Goal: Task Accomplishment & Management: Manage account settings

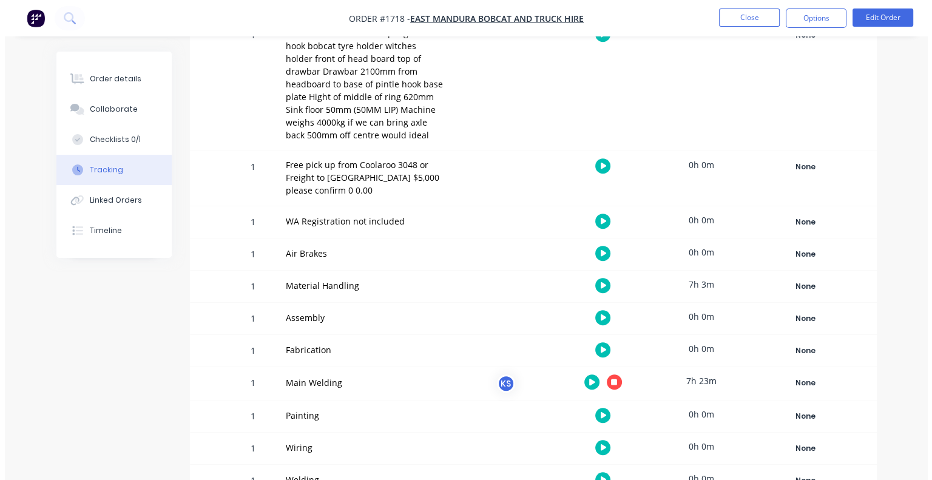
scroll to position [665, 0]
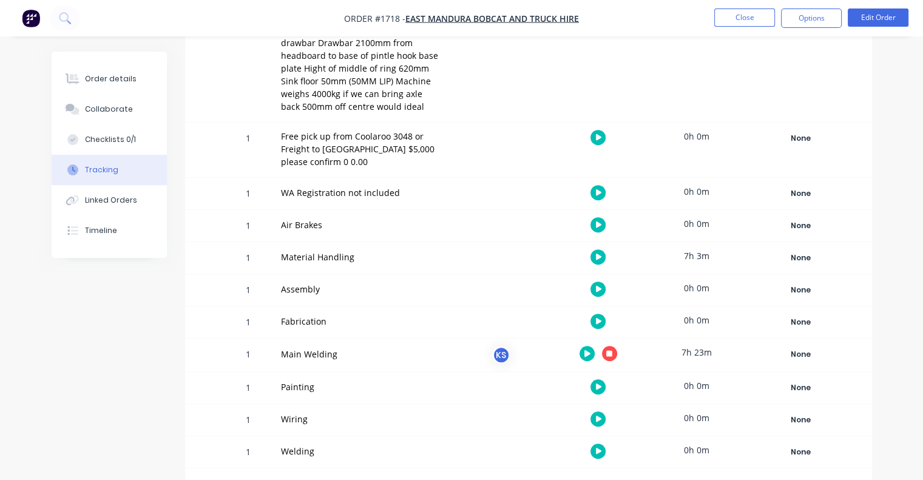
click at [611, 351] on icon "button" at bounding box center [609, 353] width 6 height 6
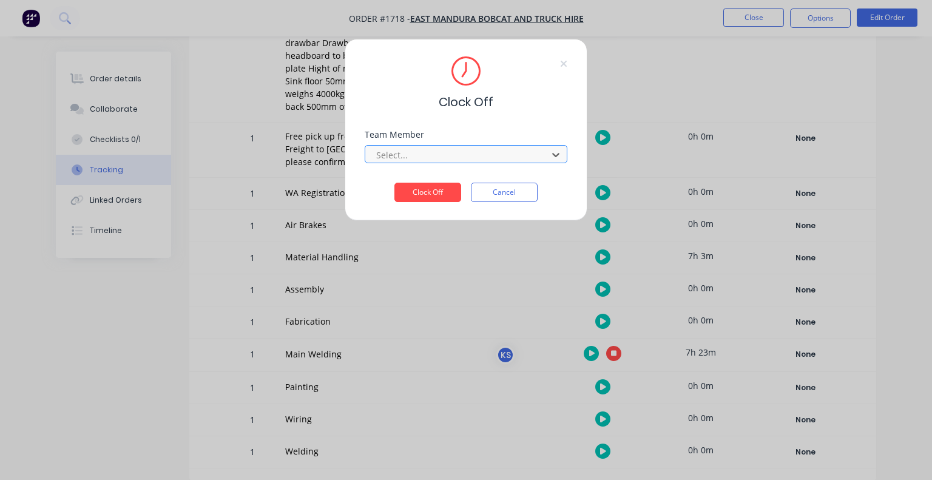
click at [412, 155] on div at bounding box center [458, 155] width 166 height 15
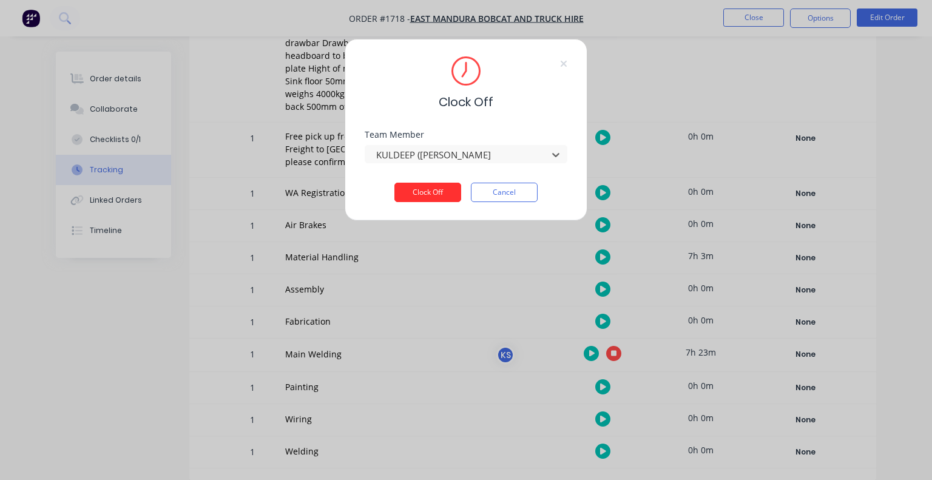
click at [416, 194] on button "Clock Off" at bounding box center [428, 192] width 67 height 19
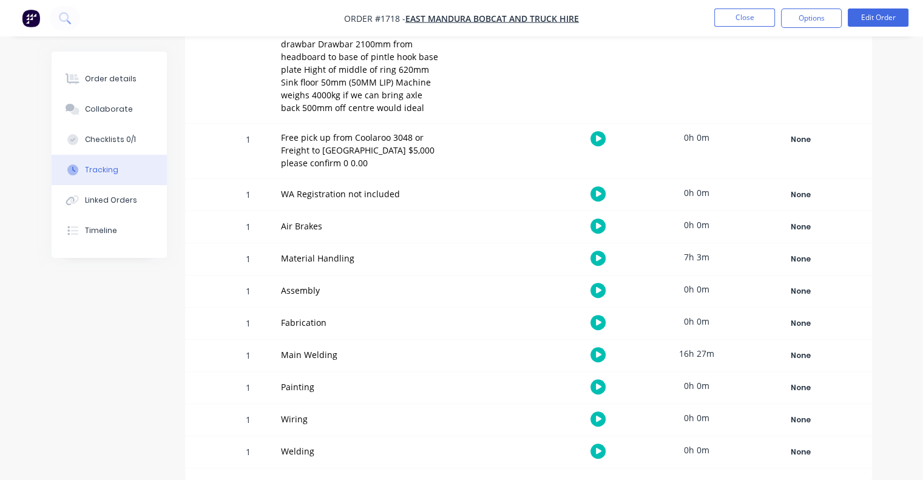
click at [600, 453] on icon "button" at bounding box center [599, 451] width 6 height 8
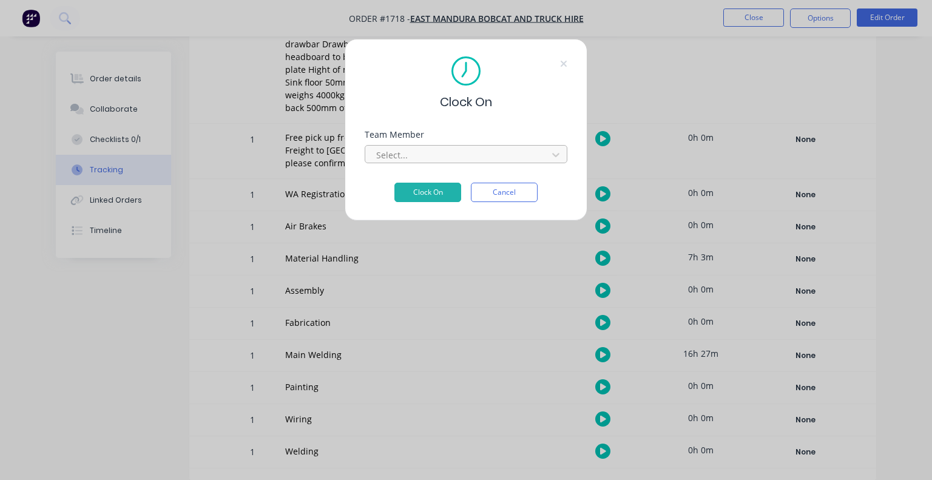
click at [403, 160] on div at bounding box center [458, 155] width 166 height 15
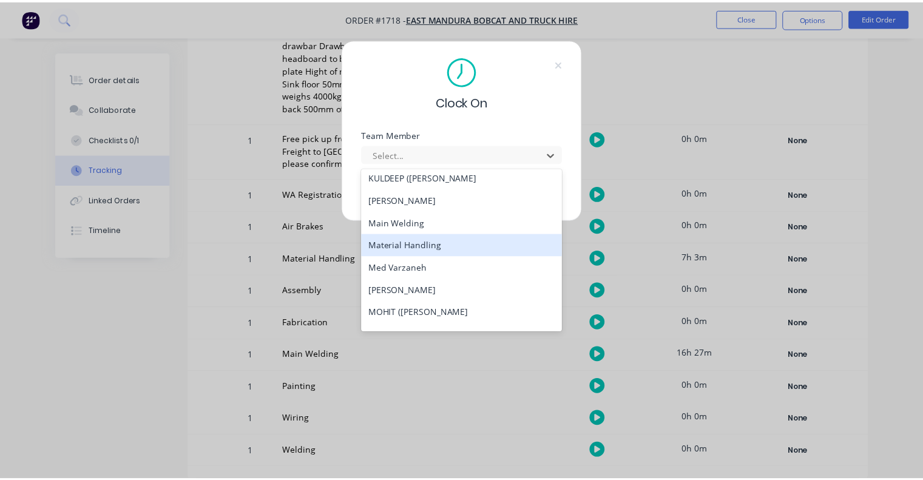
scroll to position [364, 0]
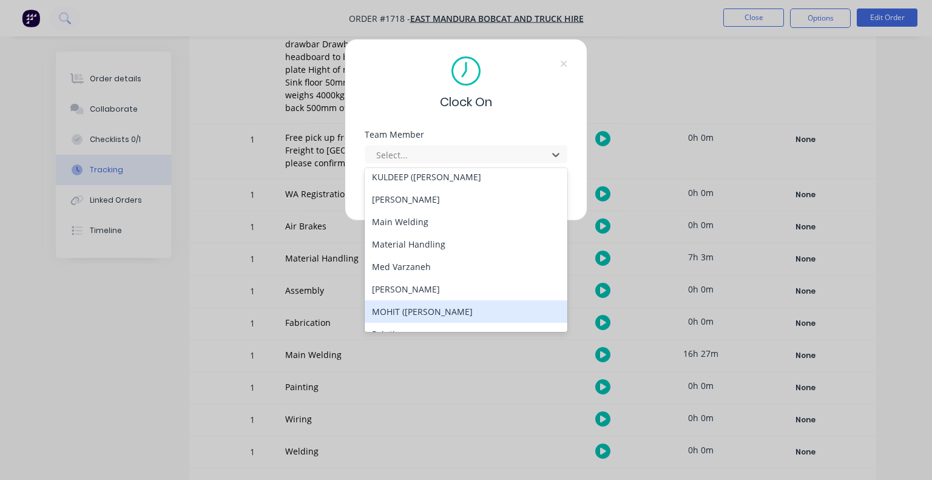
click at [402, 313] on div "MOHIT ([PERSON_NAME]" at bounding box center [466, 311] width 203 height 22
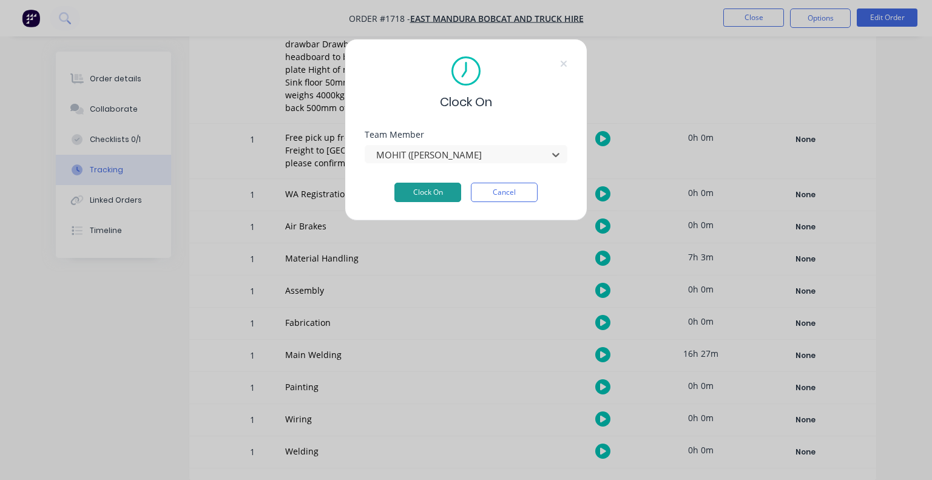
click at [418, 195] on button "Clock On" at bounding box center [428, 192] width 67 height 19
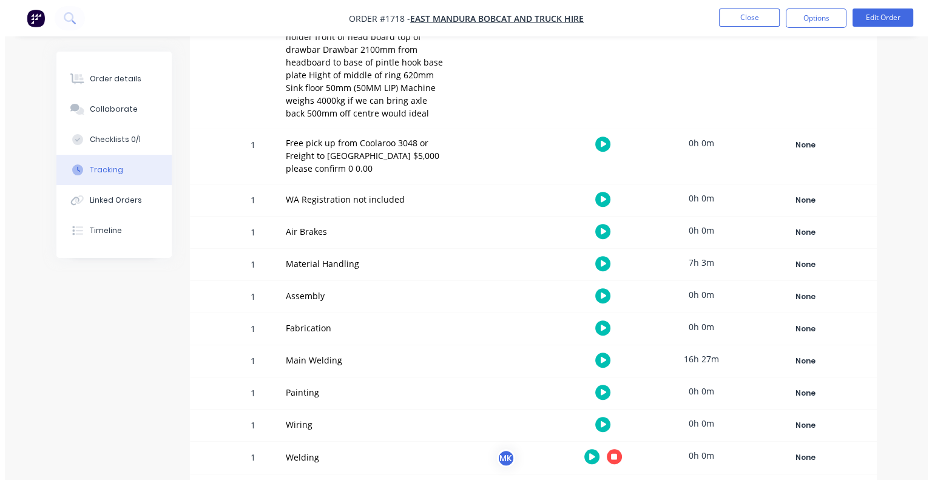
scroll to position [665, 0]
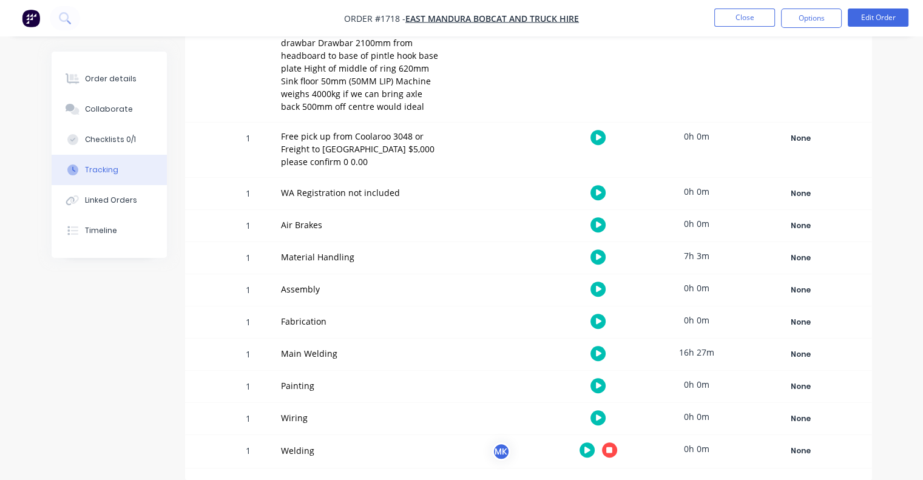
click at [608, 449] on icon "button" at bounding box center [609, 450] width 6 height 6
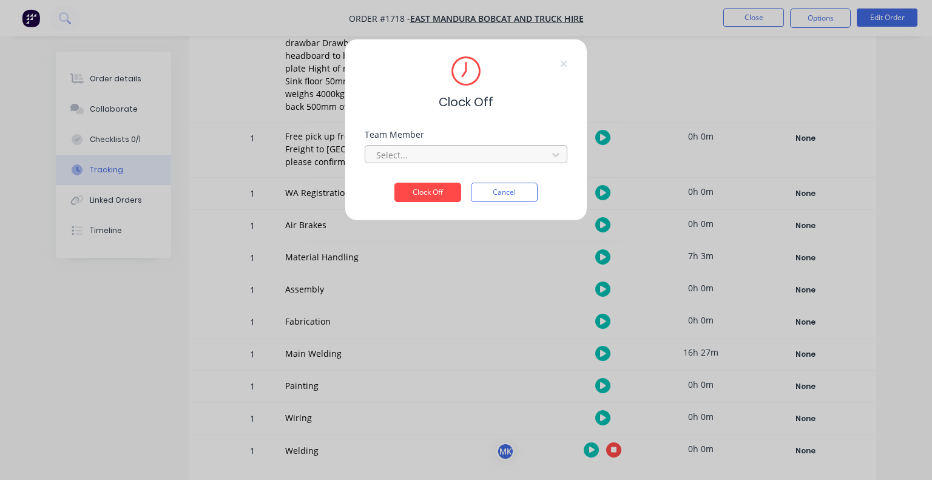
click at [410, 157] on div at bounding box center [458, 155] width 166 height 15
click at [415, 196] on button "Clock Off" at bounding box center [428, 192] width 67 height 19
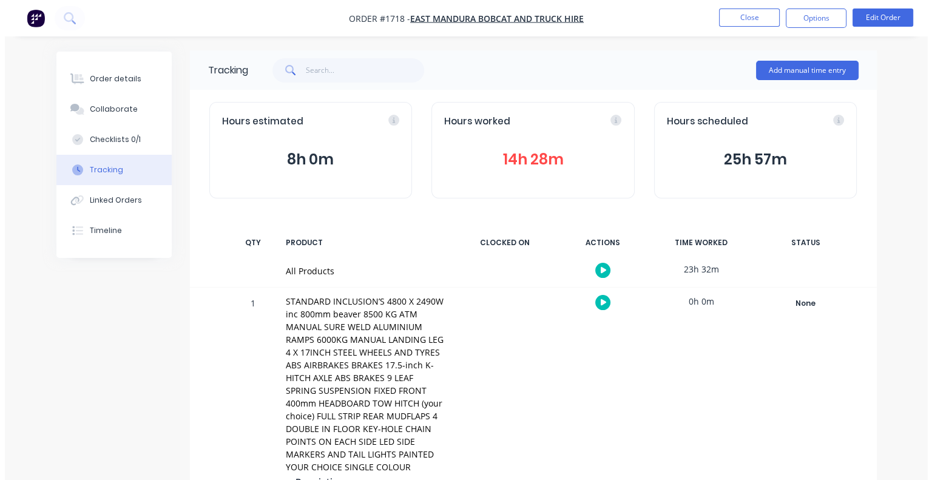
scroll to position [0, 0]
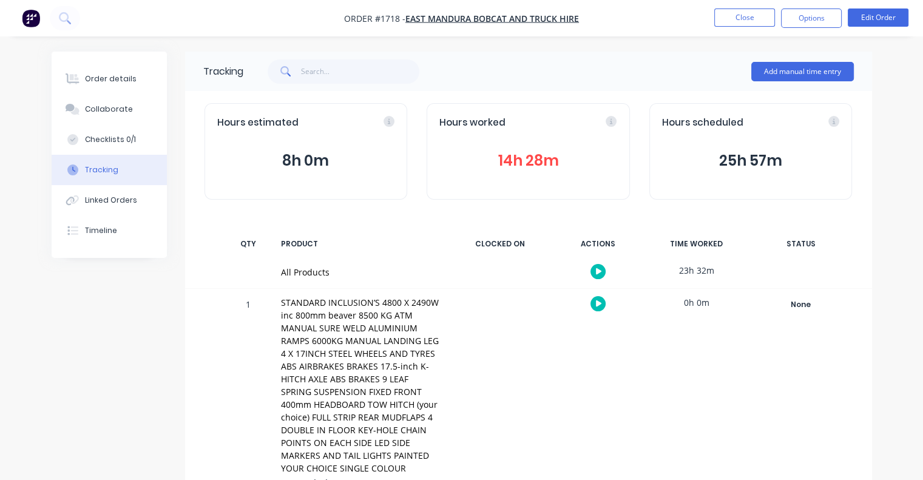
click at [529, 148] on div "Hours worked 14h 28m" at bounding box center [528, 151] width 203 height 97
click at [525, 161] on button "14h 28m" at bounding box center [529, 160] width 178 height 23
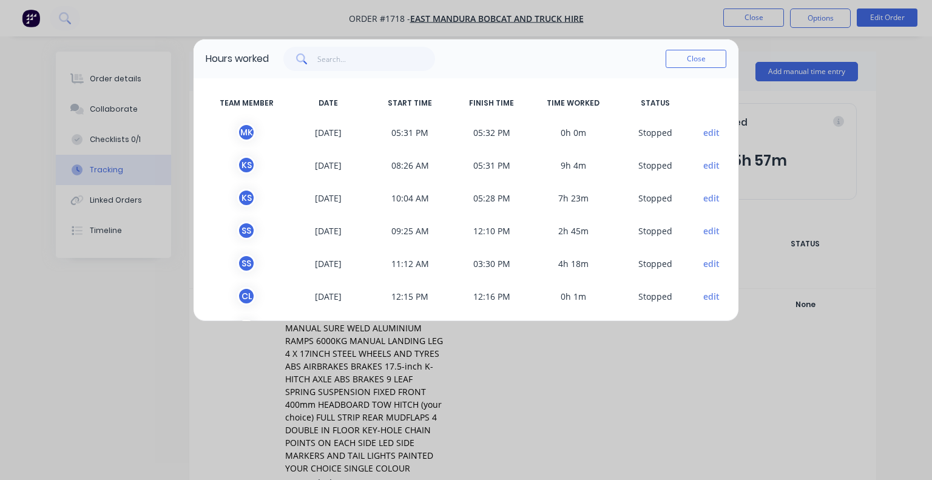
click at [704, 132] on button "edit" at bounding box center [712, 132] width 16 height 13
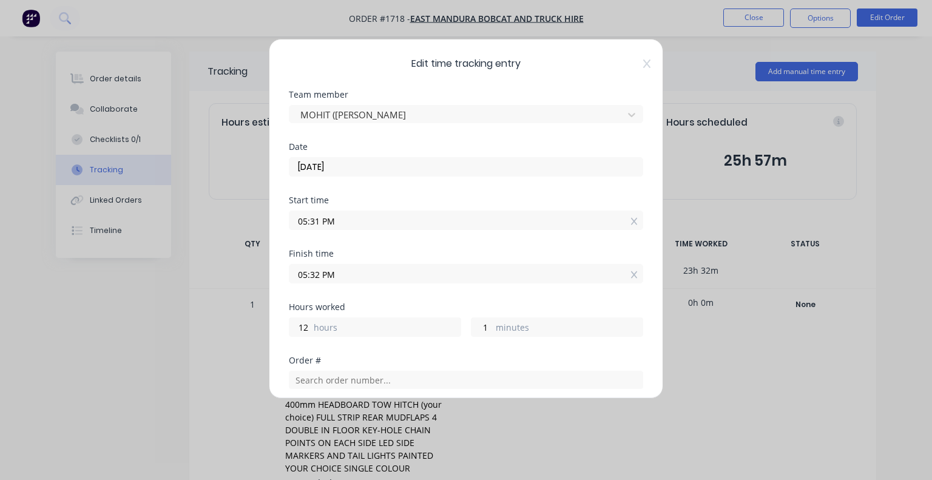
click at [352, 220] on input "05:31 PM" at bounding box center [466, 220] width 353 height 18
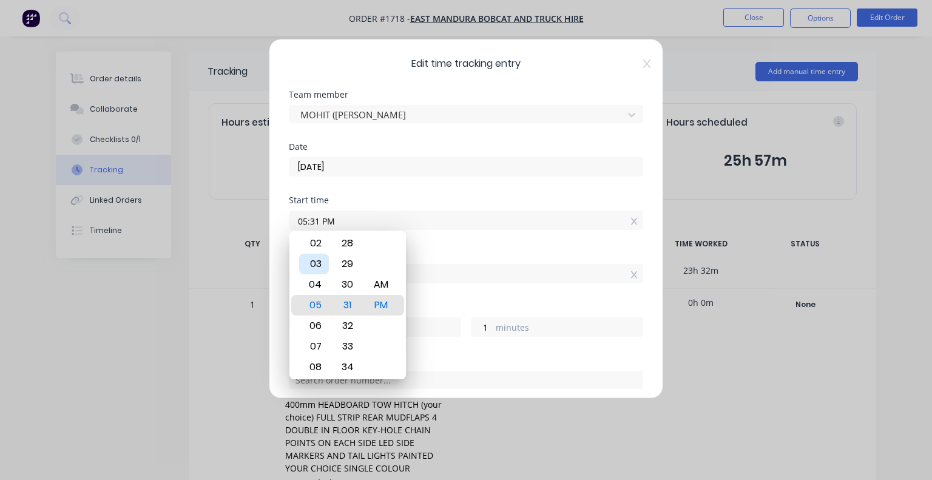
click at [321, 263] on div "03" at bounding box center [314, 264] width 30 height 21
type input "03:31 PM"
type input "2"
click at [444, 242] on div "Start time 03:31 PM" at bounding box center [466, 222] width 355 height 53
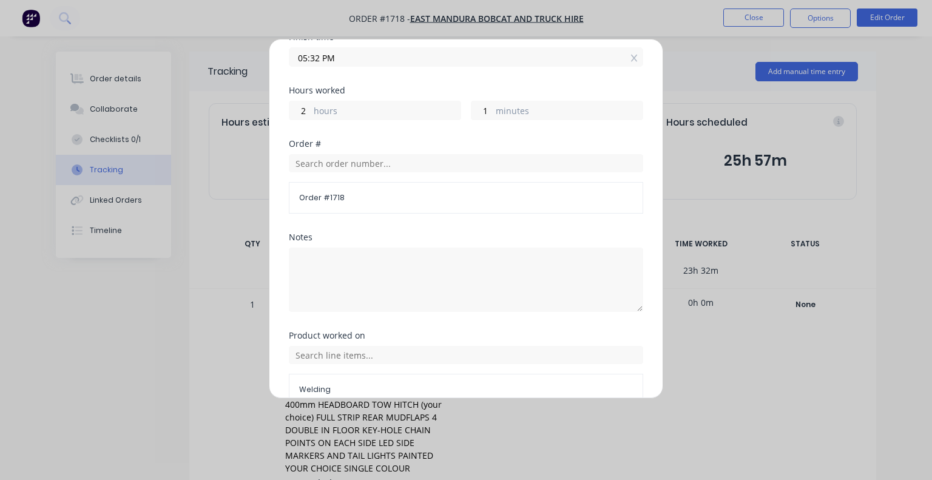
scroll to position [277, 0]
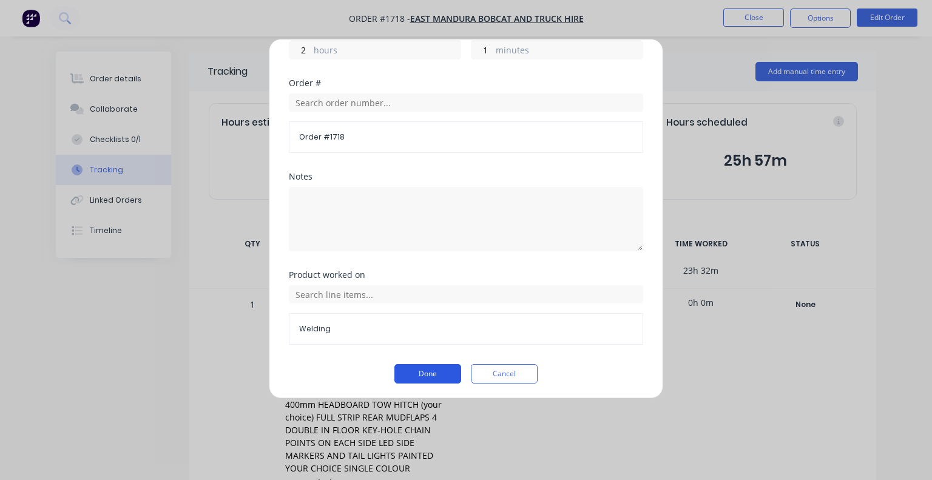
click at [420, 371] on button "Done" at bounding box center [428, 373] width 67 height 19
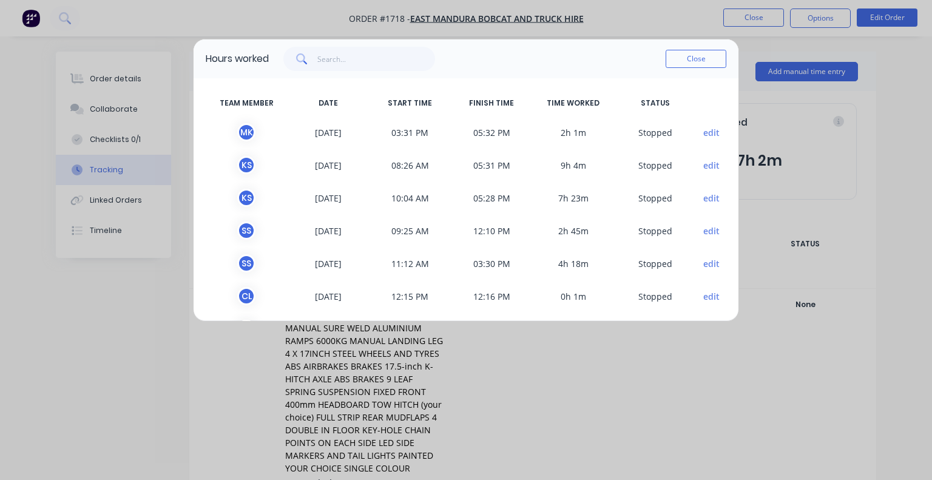
click at [704, 165] on button "edit" at bounding box center [712, 165] width 16 height 13
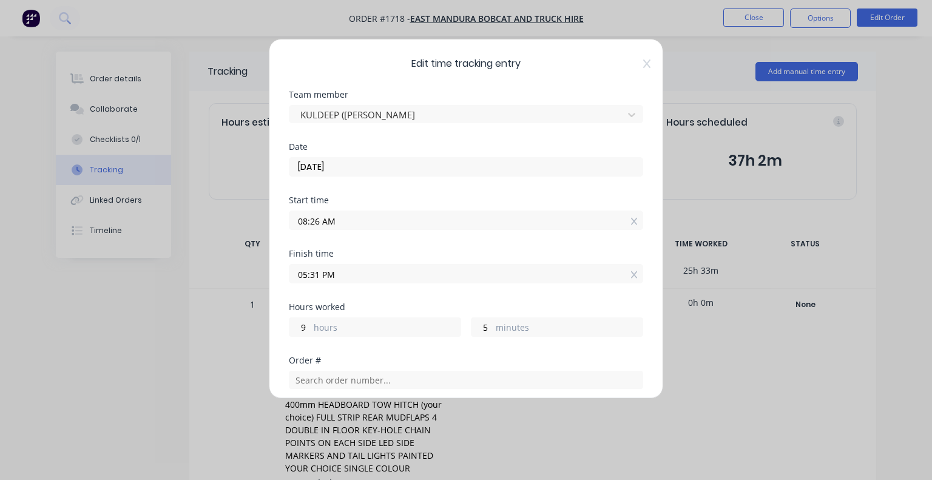
click at [363, 213] on input "08:26 AM" at bounding box center [466, 220] width 353 height 18
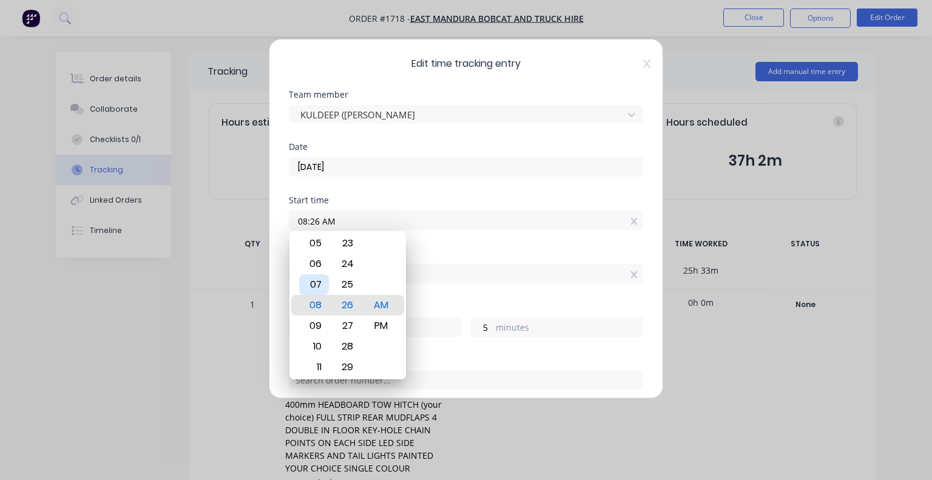
click at [314, 285] on div "07" at bounding box center [314, 284] width 30 height 21
type input "07:26 AM"
type input "10"
type input "07:24 AM"
type input "7"
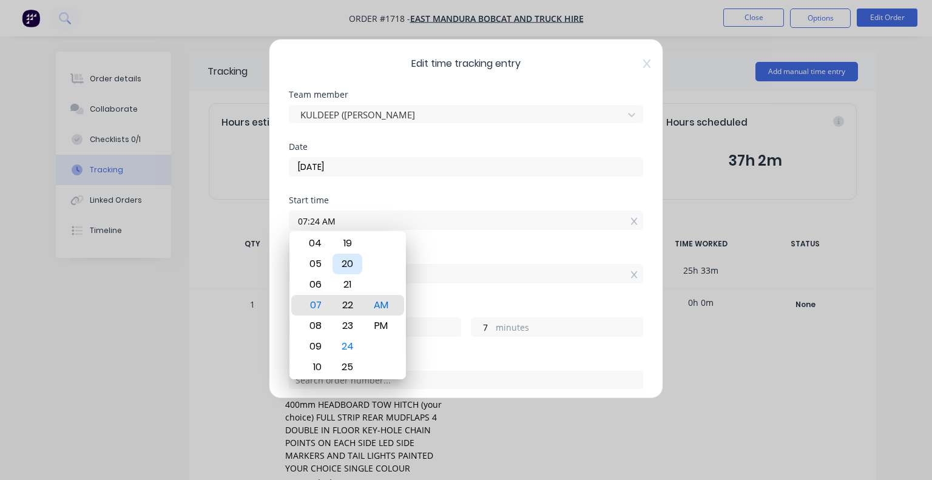
type input "07:22 AM"
type input "9"
type input "07:18 AM"
type input "13"
type input "07:13 AM"
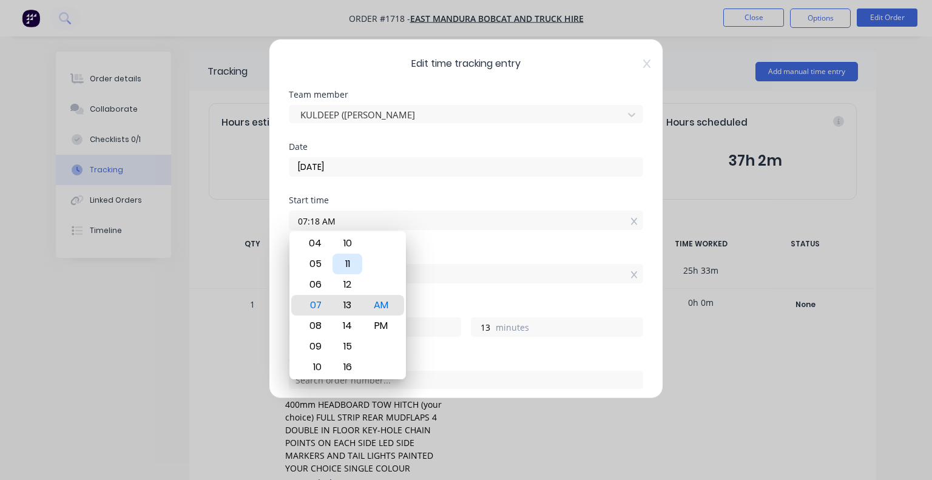
type input "18"
type input "07:09 AM"
type input "22"
type input "07:07 AM"
type input "24"
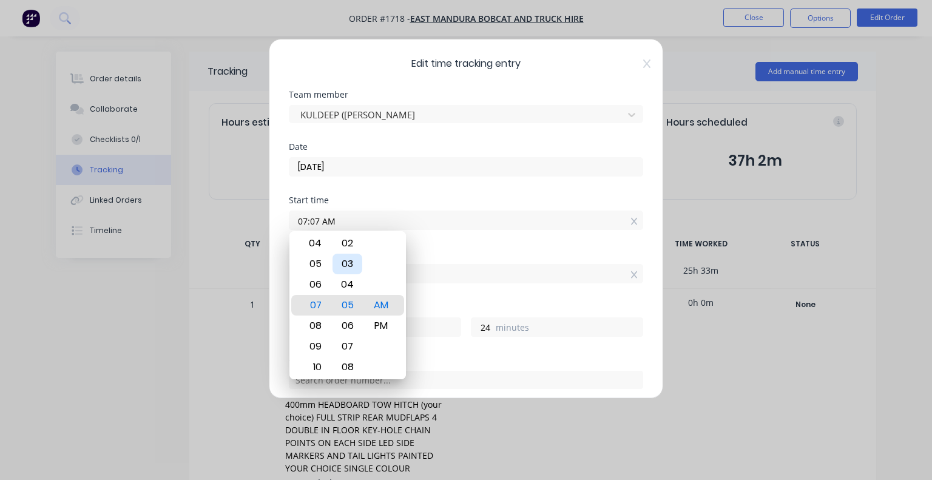
type input "07:05 AM"
type input "26"
type input "07:04 AM"
type input "27"
type input "07:03 AM"
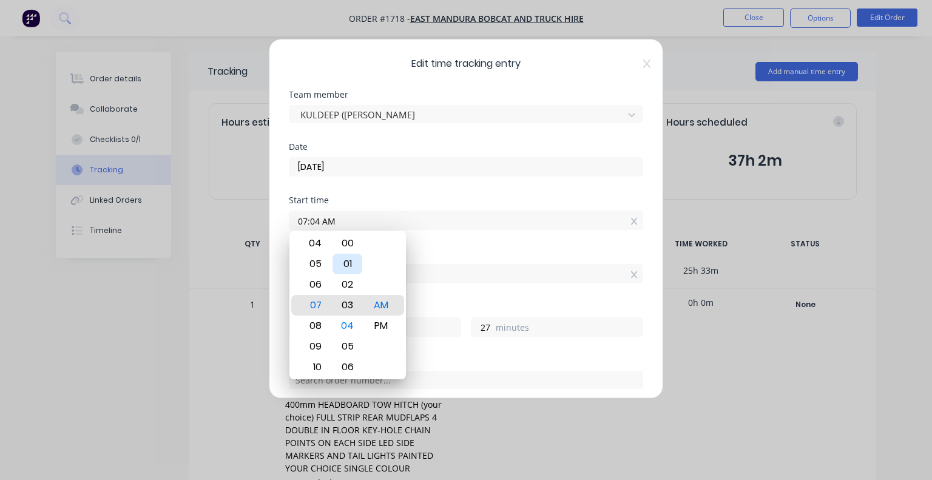
type input "28"
click at [355, 243] on div "00" at bounding box center [348, 243] width 30 height 21
type input "07:00 AM"
type input "31"
click at [645, 342] on div "Edit time tracking entry Team member [PERSON_NAME] (DEEP) [PERSON_NAME] Date [D…" at bounding box center [466, 219] width 395 height 360
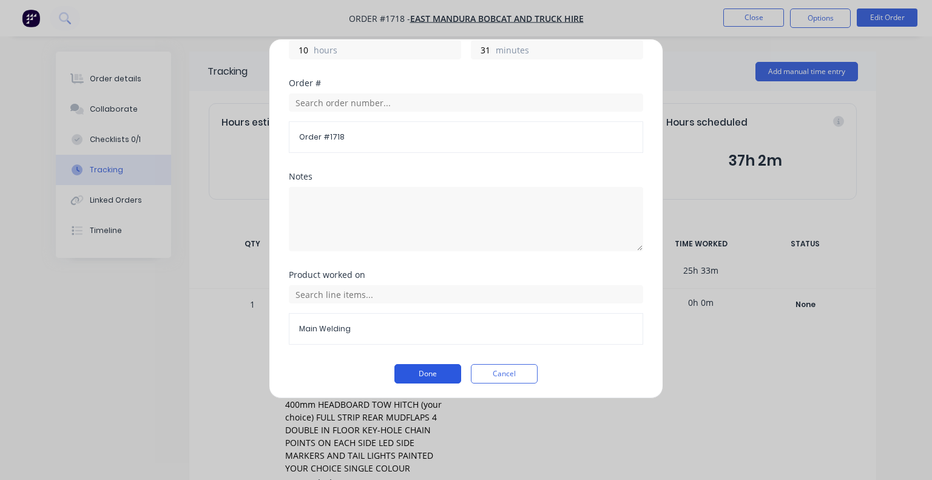
click at [418, 371] on button "Done" at bounding box center [428, 373] width 67 height 19
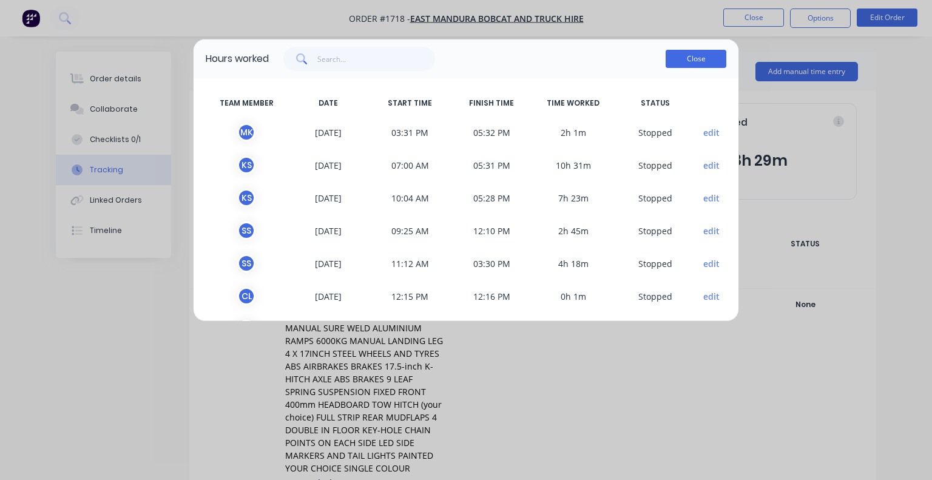
click at [698, 63] on button "Close" at bounding box center [696, 59] width 61 height 18
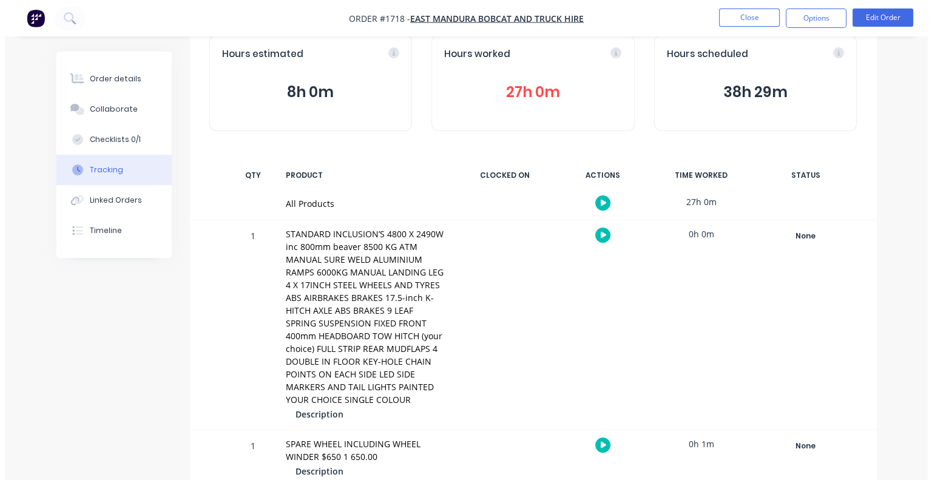
scroll to position [0, 0]
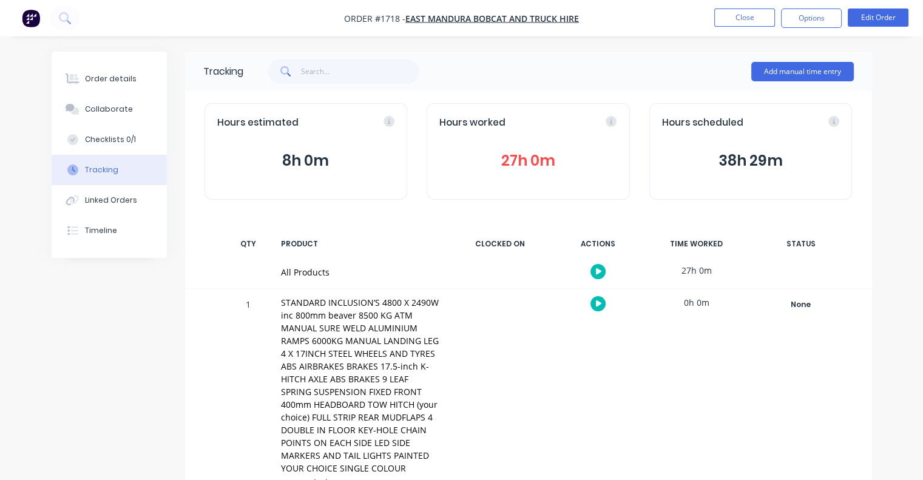
click at [532, 160] on button "27h 0m" at bounding box center [529, 160] width 178 height 23
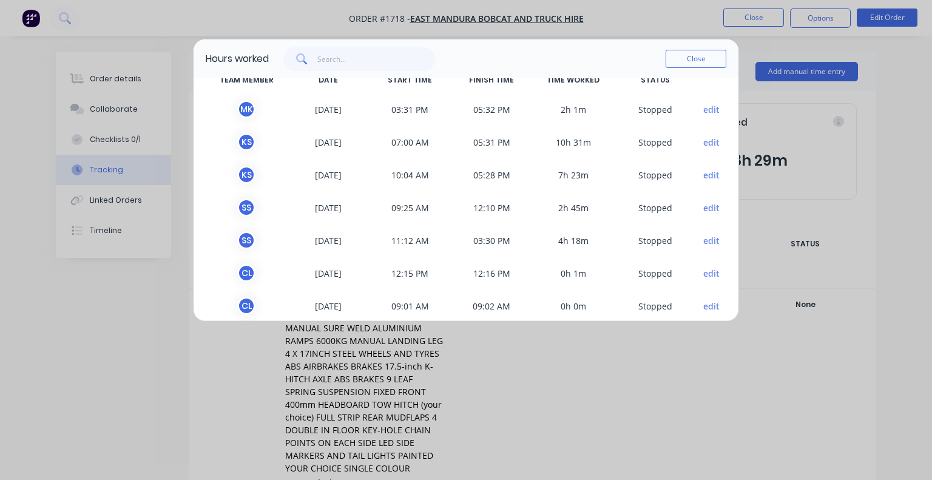
scroll to position [36, 0]
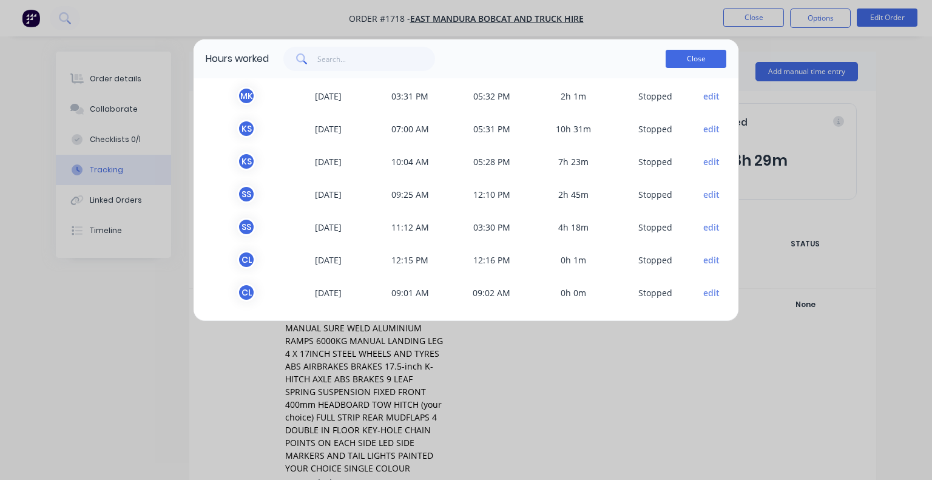
click at [686, 66] on button "Close" at bounding box center [696, 59] width 61 height 18
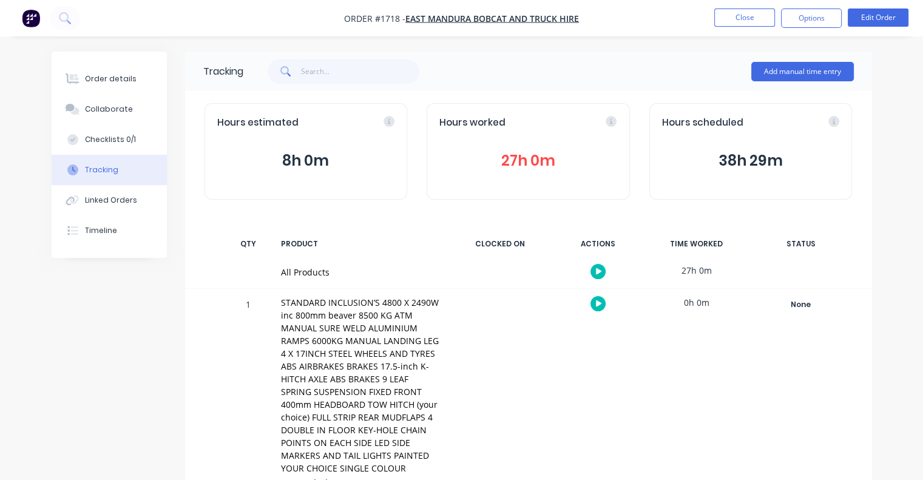
click at [677, 140] on div "Hours scheduled 38h 29m" at bounding box center [751, 151] width 203 height 97
click at [688, 122] on span "Hours scheduled" at bounding box center [702, 123] width 81 height 14
click at [614, 122] on div "Hours worked" at bounding box center [529, 123] width 178 height 14
click at [728, 160] on button "38h 29m" at bounding box center [751, 160] width 178 height 23
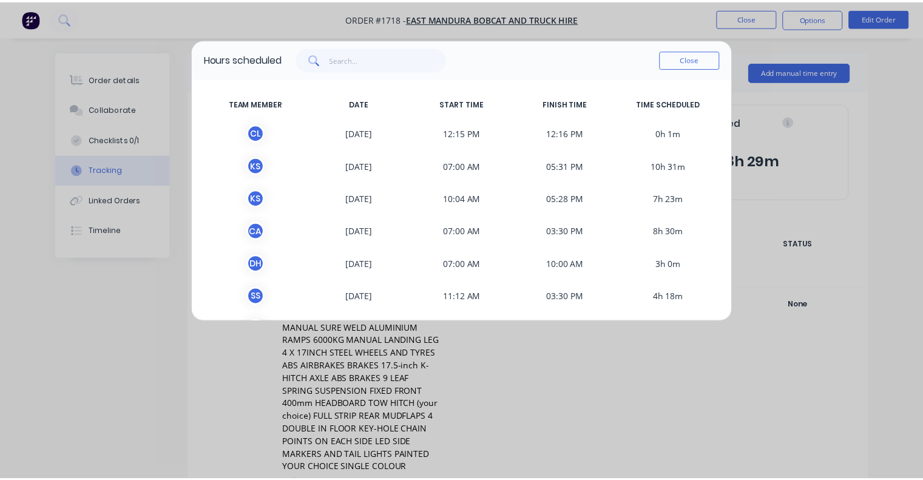
scroll to position [69, 0]
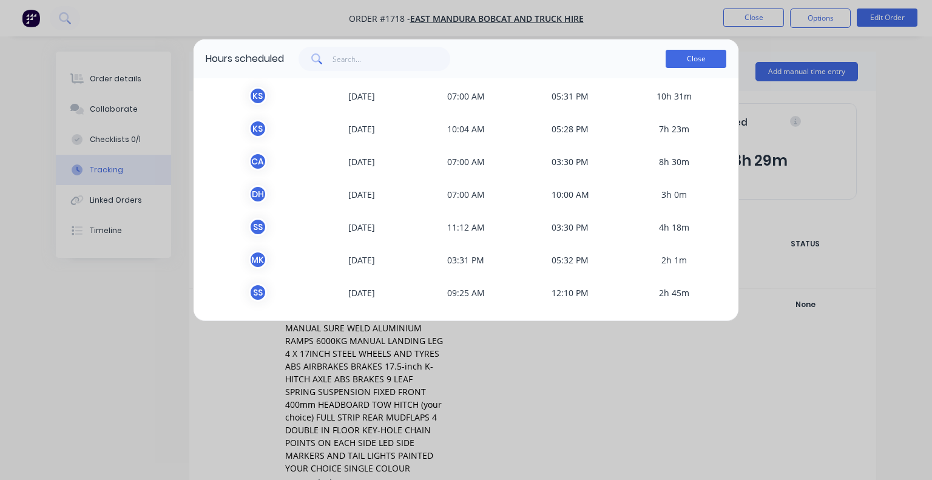
click at [697, 60] on button "Close" at bounding box center [696, 59] width 61 height 18
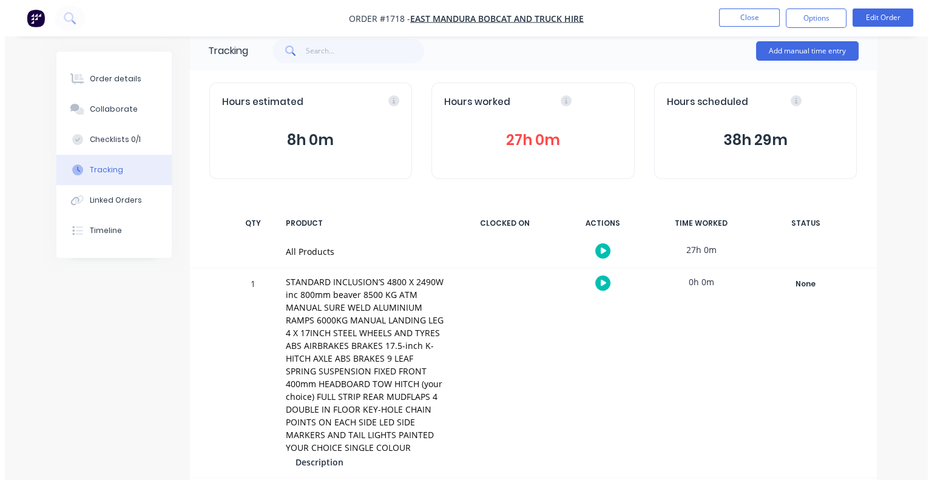
scroll to position [0, 0]
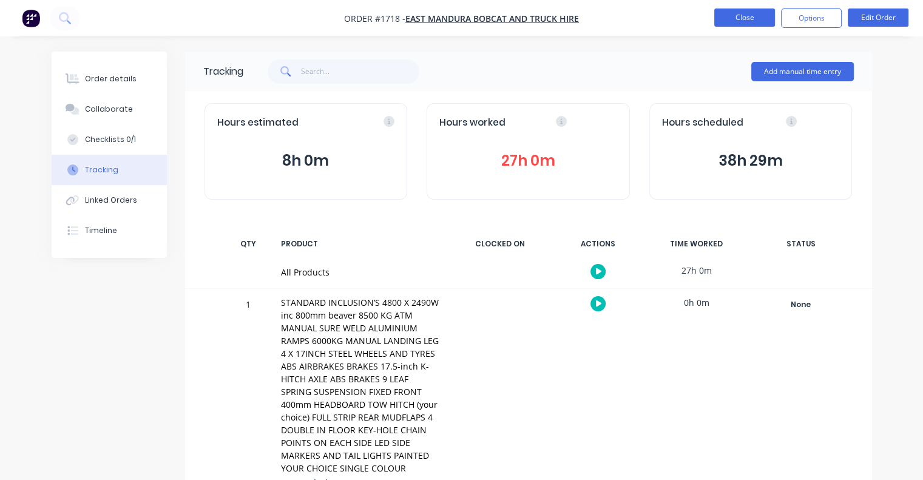
click at [748, 13] on button "Close" at bounding box center [744, 17] width 61 height 18
